Goal: Information Seeking & Learning: Learn about a topic

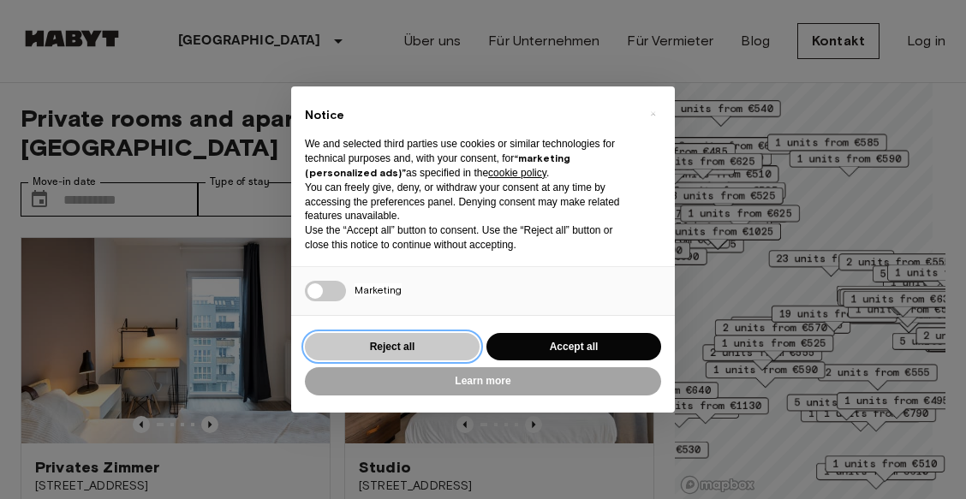
click at [422, 347] on button "Reject all" at bounding box center [392, 347] width 175 height 28
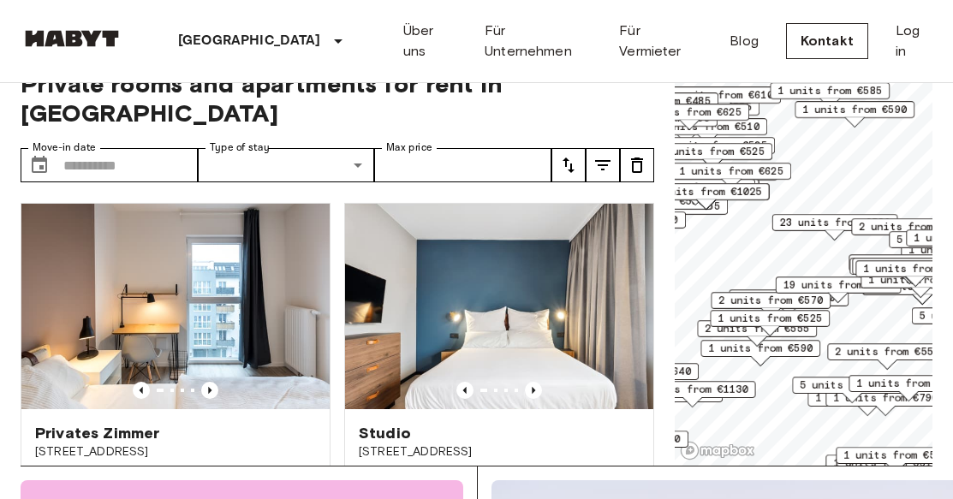
scroll to position [148, 0]
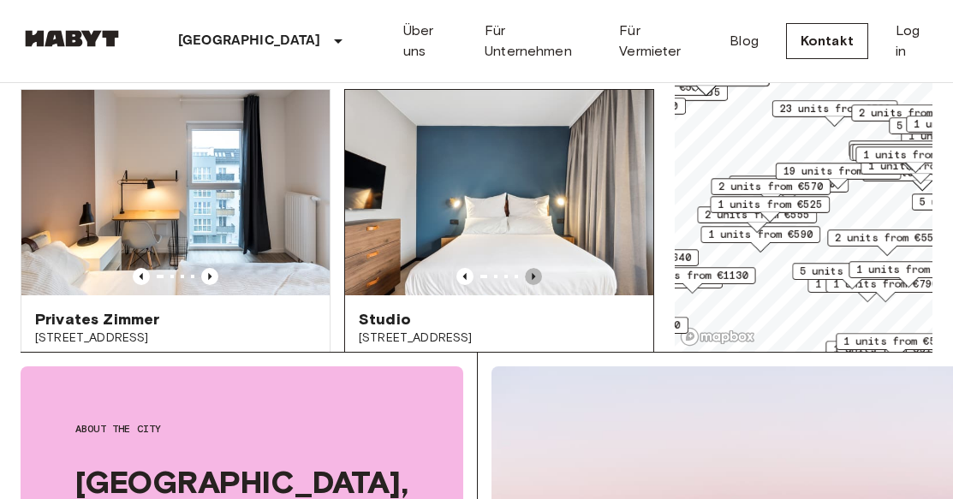
click at [532, 273] on icon "Previous image" at bounding box center [533, 276] width 3 height 7
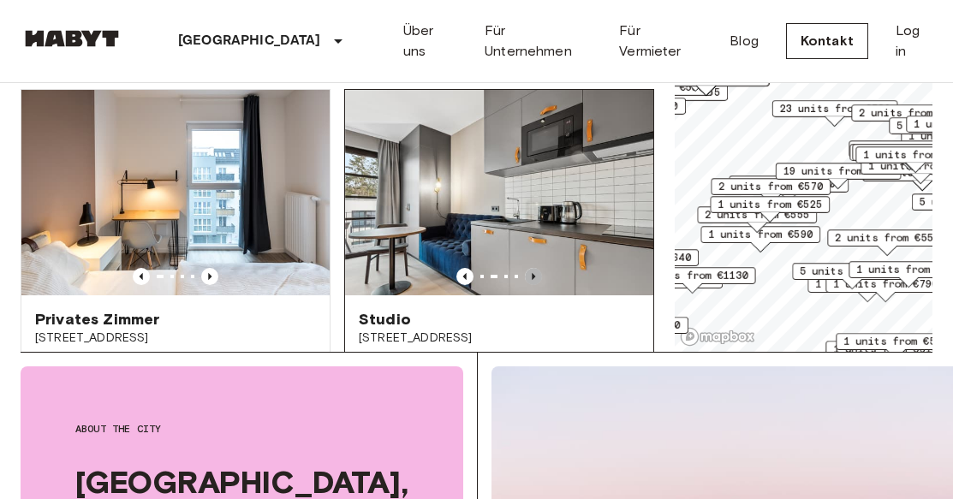
click at [532, 273] on icon "Previous image" at bounding box center [533, 276] width 3 height 7
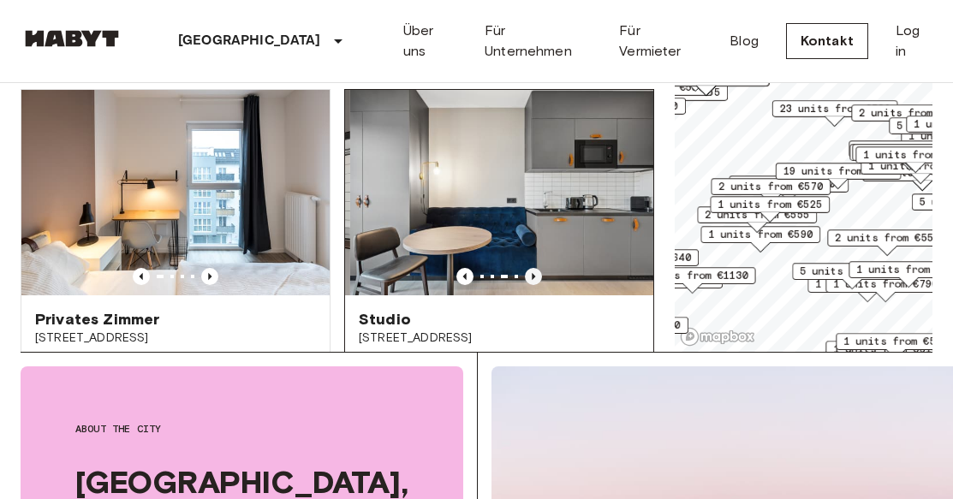
click at [532, 273] on icon "Previous image" at bounding box center [533, 276] width 3 height 7
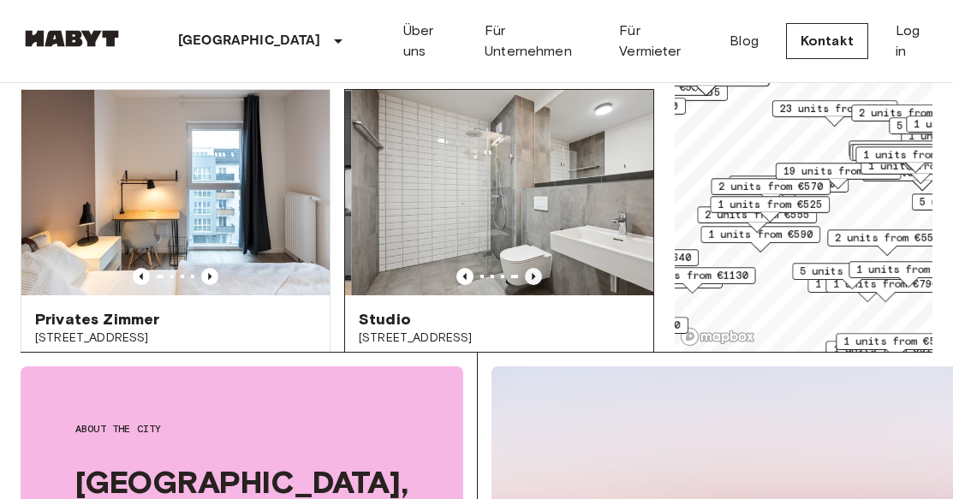
click at [532, 273] on icon "Previous image" at bounding box center [533, 276] width 3 height 7
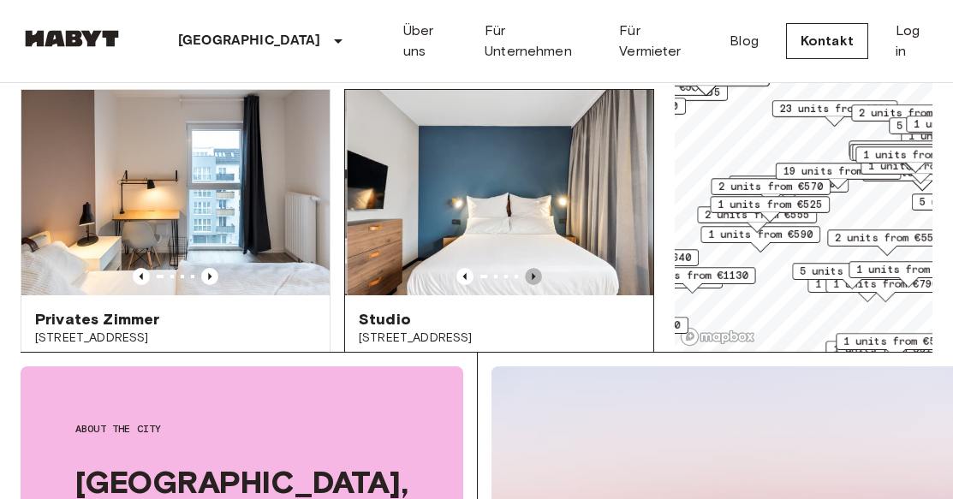
click at [532, 273] on icon "Previous image" at bounding box center [533, 276] width 3 height 7
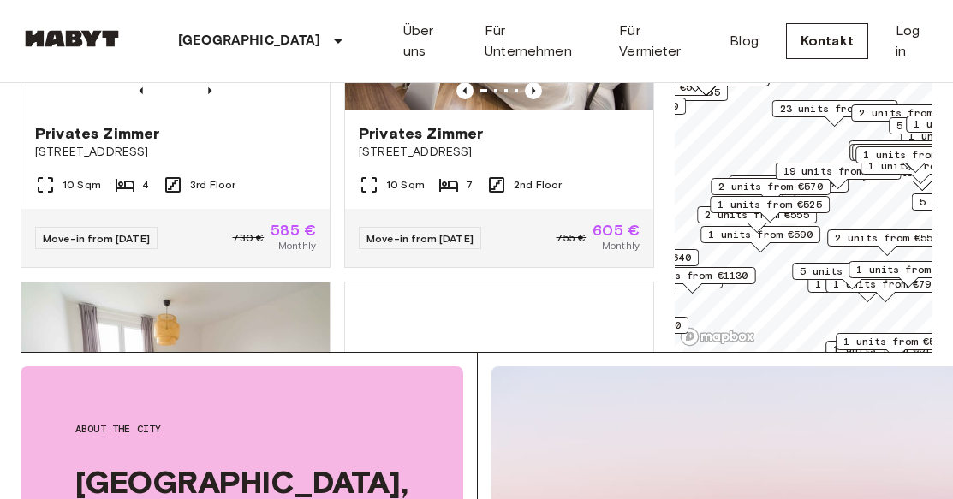
scroll to position [4367, 0]
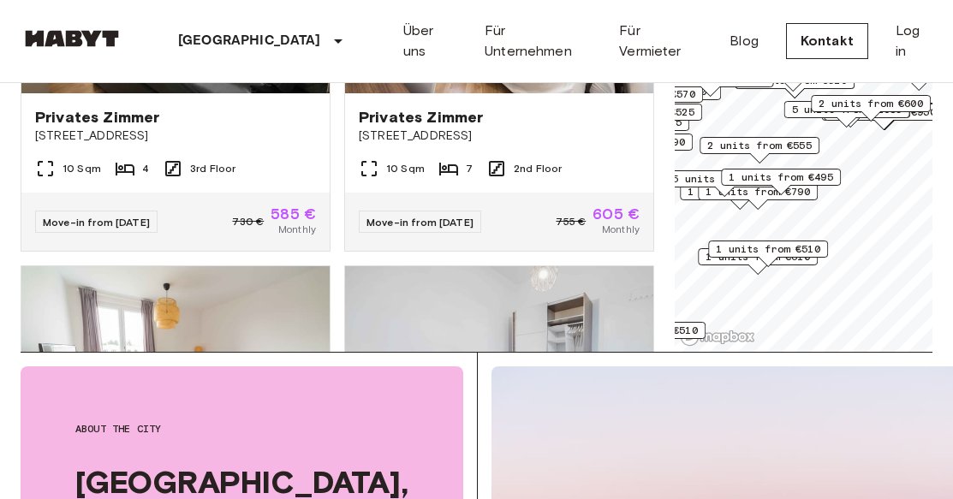
drag, startPoint x: 820, startPoint y: 275, endPoint x: 692, endPoint y: 182, distance: 157.6
click at [692, 182] on span "5 units from €590" at bounding box center [724, 178] width 105 height 15
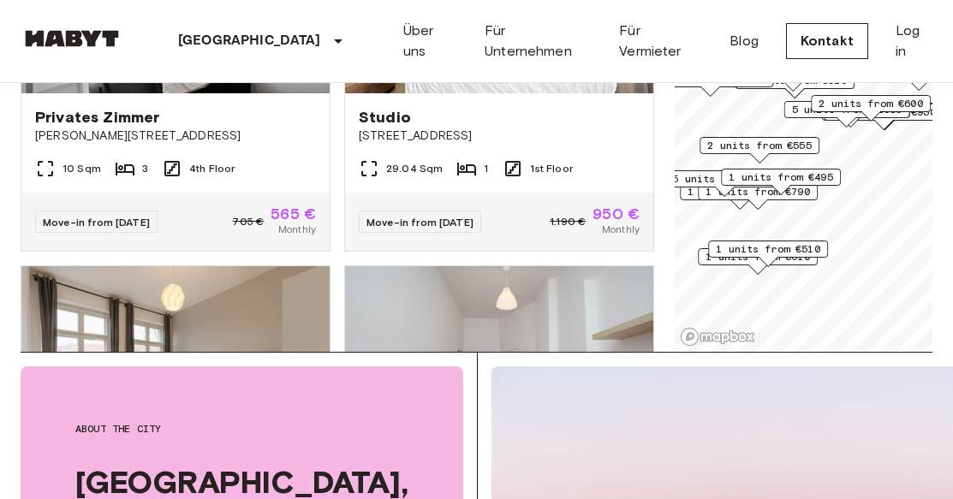
click at [801, 192] on div "1 units from €495" at bounding box center [781, 182] width 120 height 27
click at [761, 192] on div "1 units from €495" at bounding box center [781, 182] width 120 height 27
click at [804, 249] on span "1 units from €510" at bounding box center [768, 249] width 105 height 15
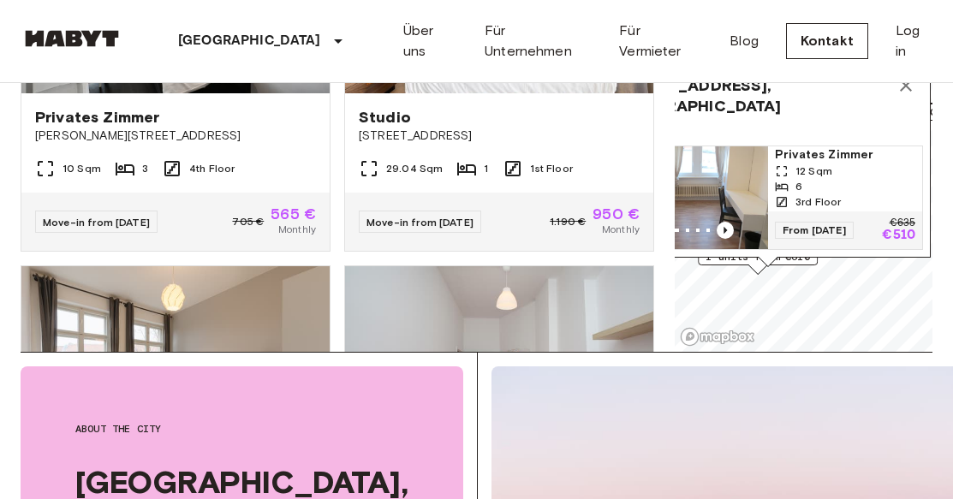
click at [748, 258] on div "[PERSON_NAME][STREET_ADDRESS], [GEOGRAPHIC_DATA] 1 units Privates [PERSON_NAME]…" at bounding box center [769, 157] width 326 height 220
